Goal: Find specific page/section: Find specific page/section

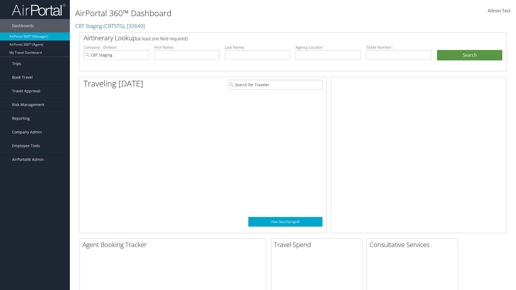
click at [35, 132] on span "Company Admin" at bounding box center [27, 132] width 30 height 13
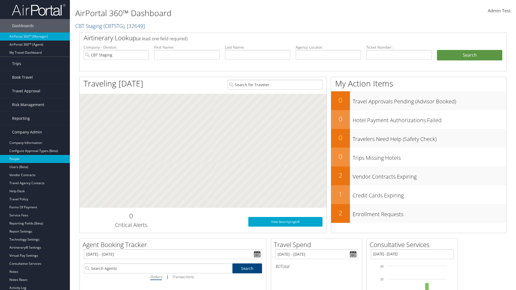
click at [35, 159] on link "People" at bounding box center [35, 159] width 70 height 8
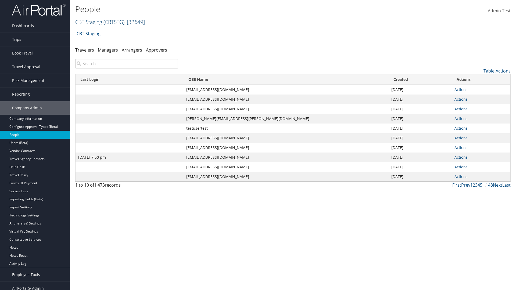
click at [89, 22] on link "CBT Staging ( CBTSTG ) , [ 32649 ]" at bounding box center [110, 21] width 70 height 7
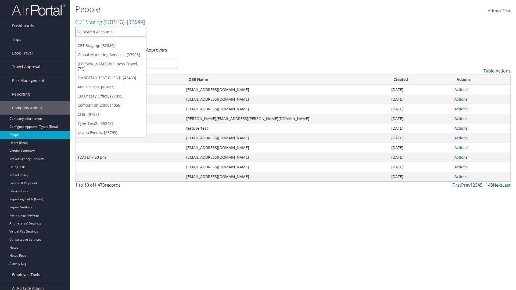
click at [111, 32] on input "search" at bounding box center [111, 32] width 71 height 10
type input "CBTSTG"
click at [111, 42] on div "CBT Staging (CBTSTG), [32649]" at bounding box center [111, 41] width 77 height 5
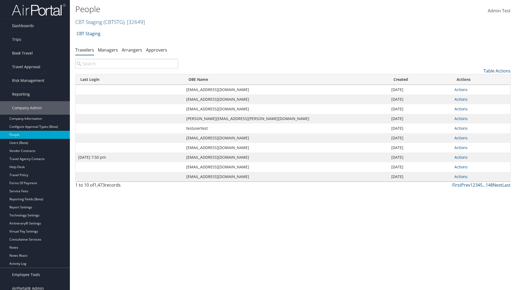
click at [127, 64] on input "search" at bounding box center [126, 64] width 103 height 10
type input "[DATE] 7:50 pm"
